Goal: Book appointment/travel/reservation

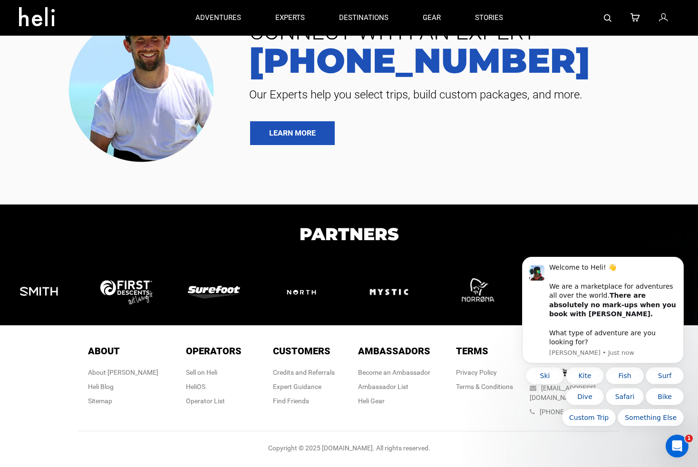
scroll to position [2290, 0]
click at [680, 262] on icon "Dismiss notification" at bounding box center [680, 259] width 5 height 5
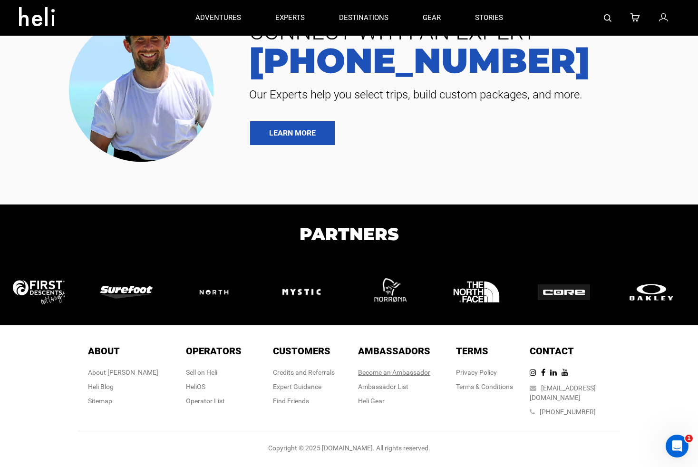
click at [394, 376] on link "Become an Ambassador" at bounding box center [394, 372] width 72 height 8
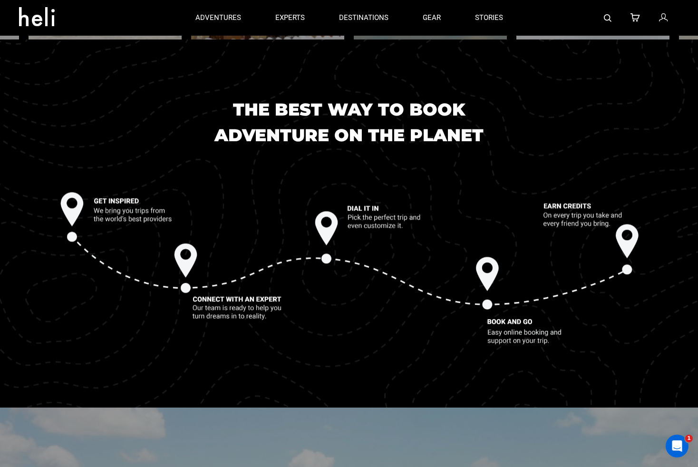
scroll to position [928, 0]
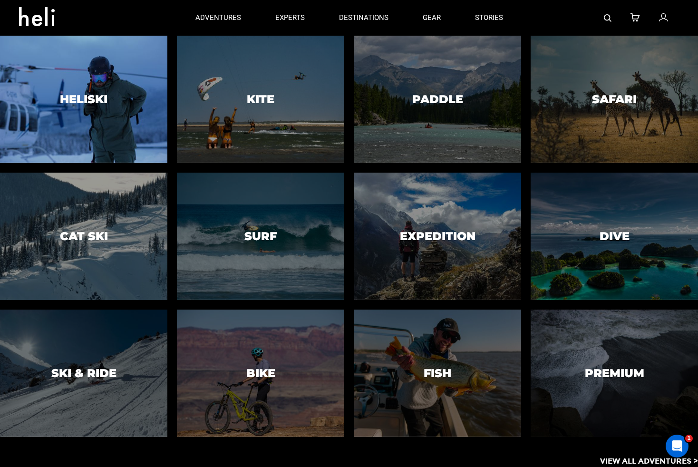
click at [95, 104] on h3 "Heliski" at bounding box center [84, 99] width 48 height 12
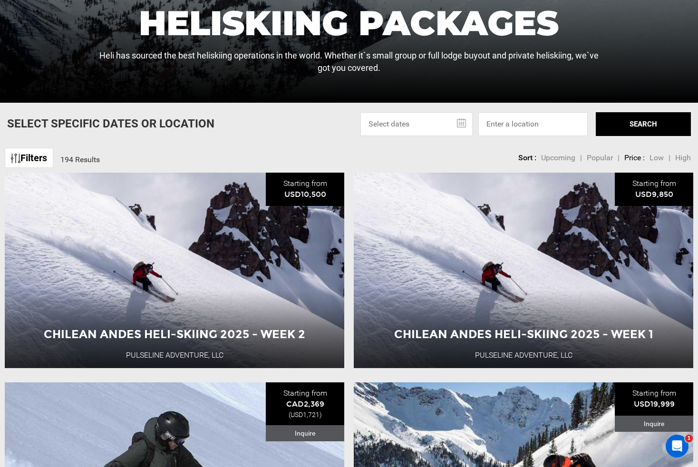
scroll to position [327, 0]
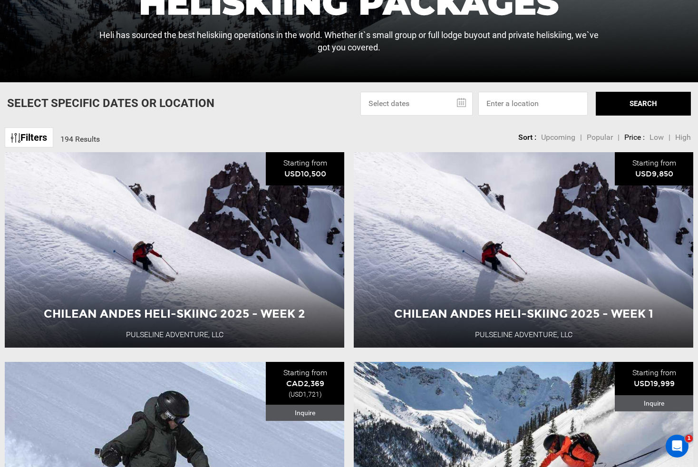
click at [348, 238] on li "Chilean Andes Heli-Skiing 2025 - Week 2 Pulseline Adventure, LLC Starting from …" at bounding box center [174, 249] width 349 height 195
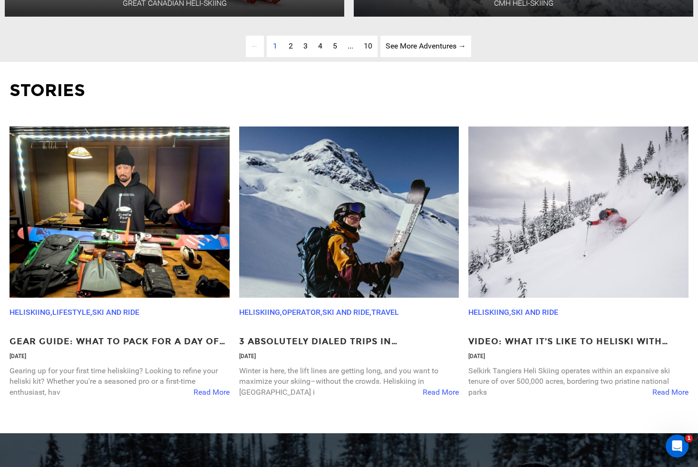
scroll to position [2755, 0]
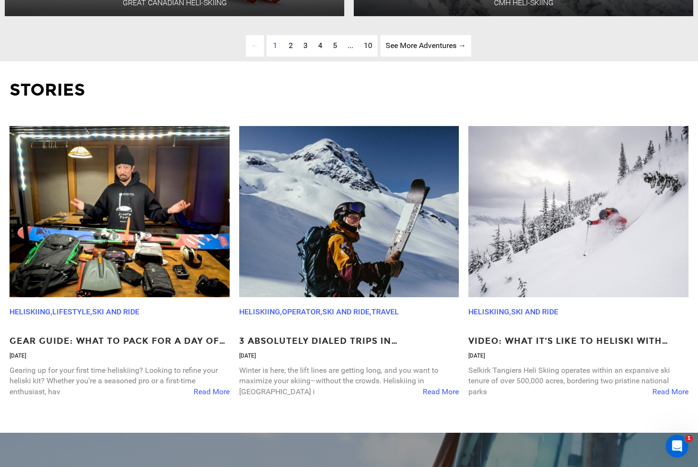
click at [107, 204] on img at bounding box center [120, 211] width 220 height 171
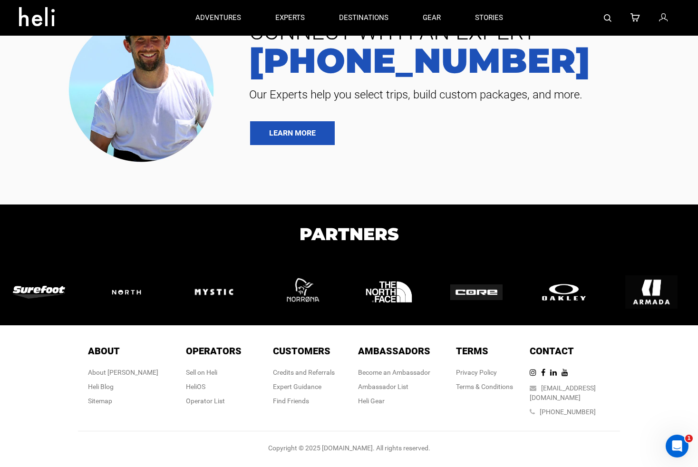
scroll to position [2290, 0]
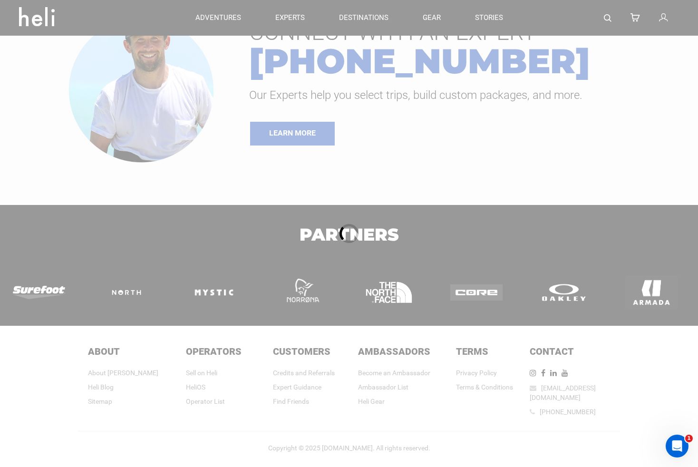
scroll to position [1054, 0]
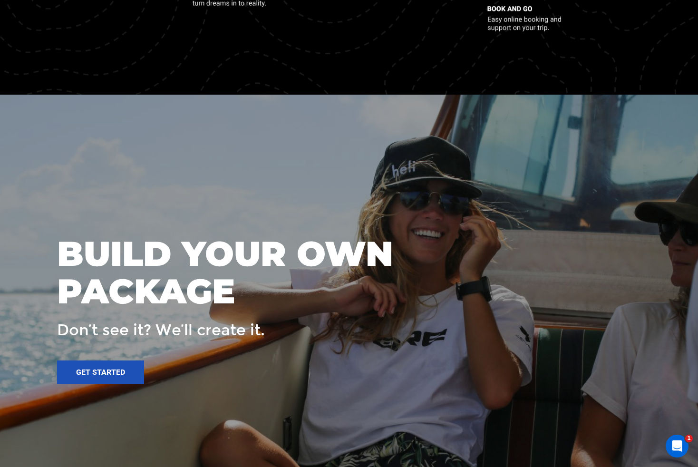
scroll to position [1919, 0]
